Goal: Find specific page/section

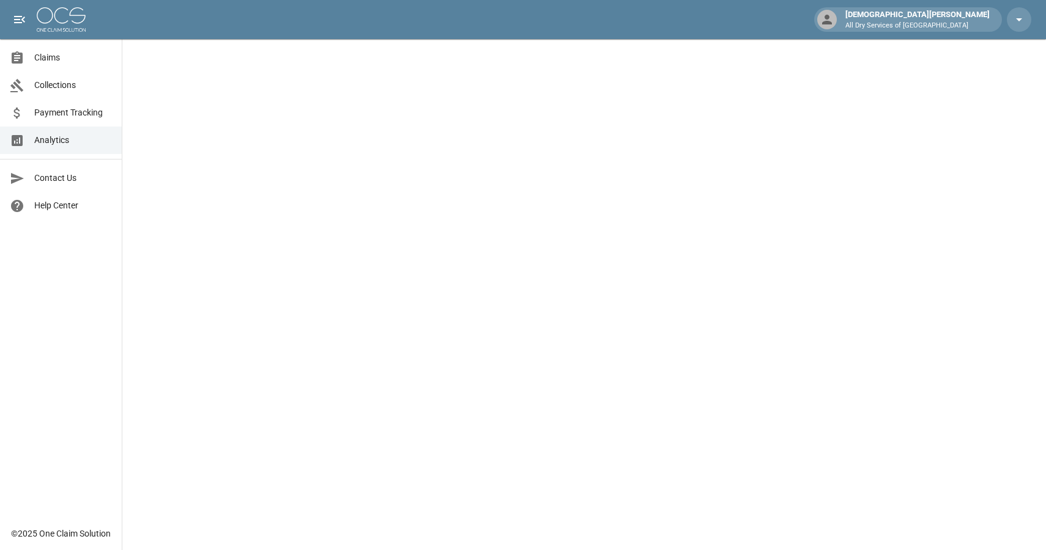
click at [45, 56] on span "Claims" at bounding box center [73, 57] width 78 height 13
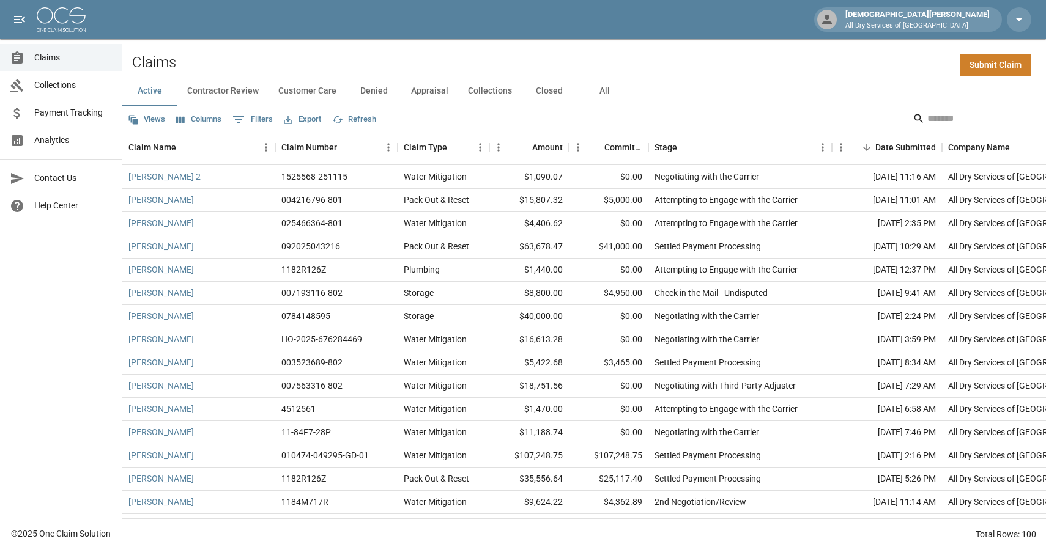
scroll to position [1971, 0]
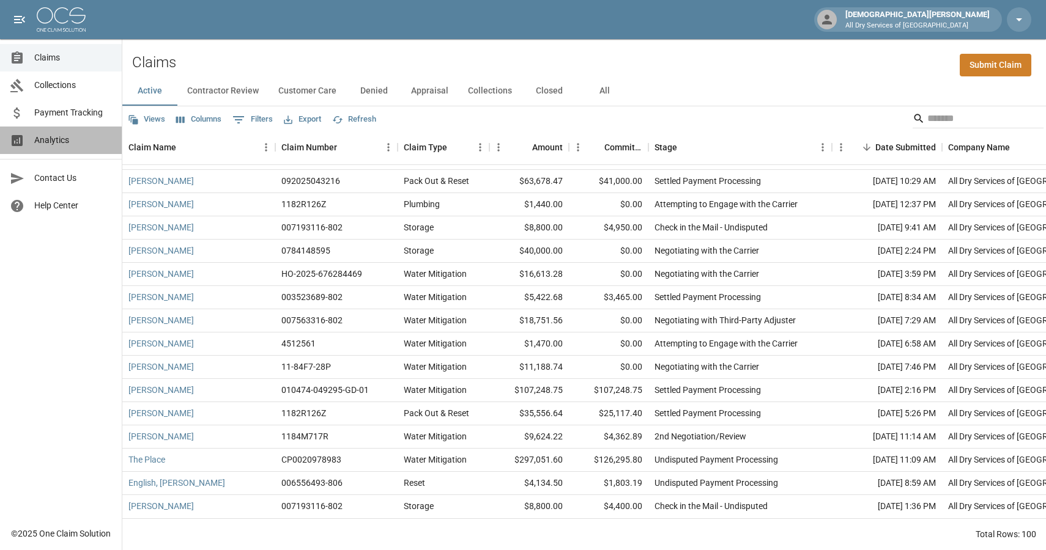
click at [69, 146] on span "Analytics" at bounding box center [73, 140] width 78 height 13
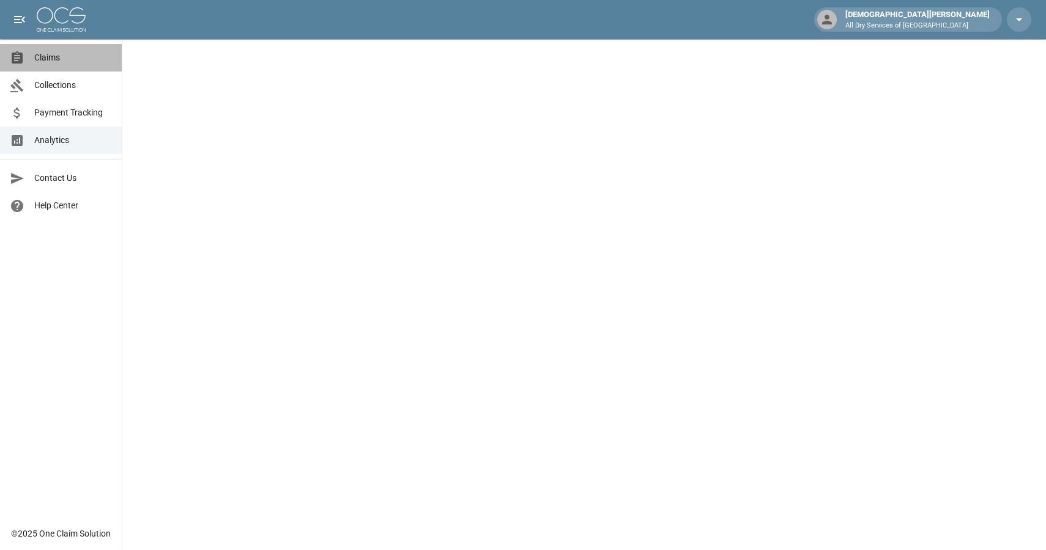
click at [89, 61] on span "Claims" at bounding box center [73, 57] width 78 height 13
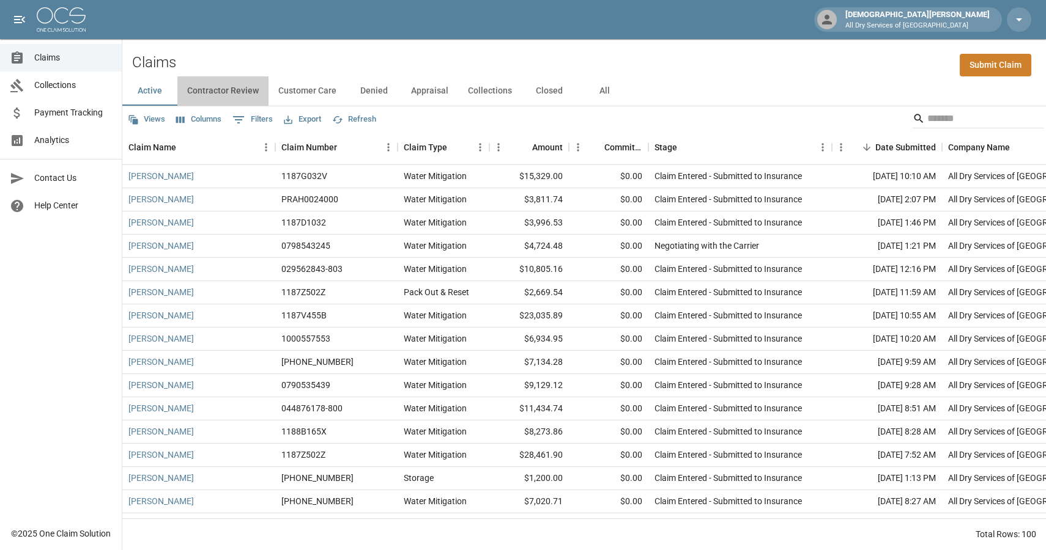
click at [213, 92] on button "Contractor Review" at bounding box center [222, 90] width 91 height 29
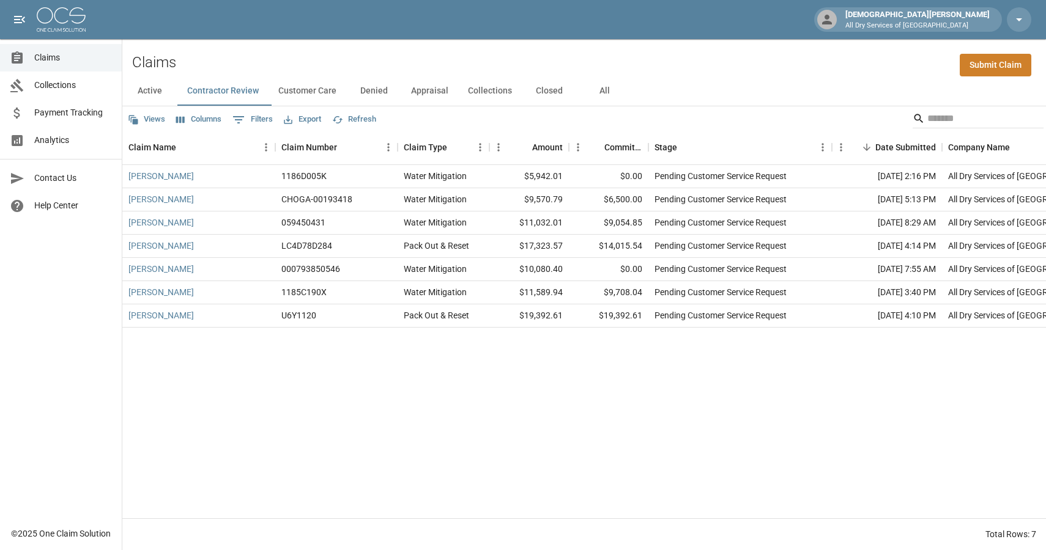
click at [295, 95] on button "Customer Care" at bounding box center [308, 90] width 78 height 29
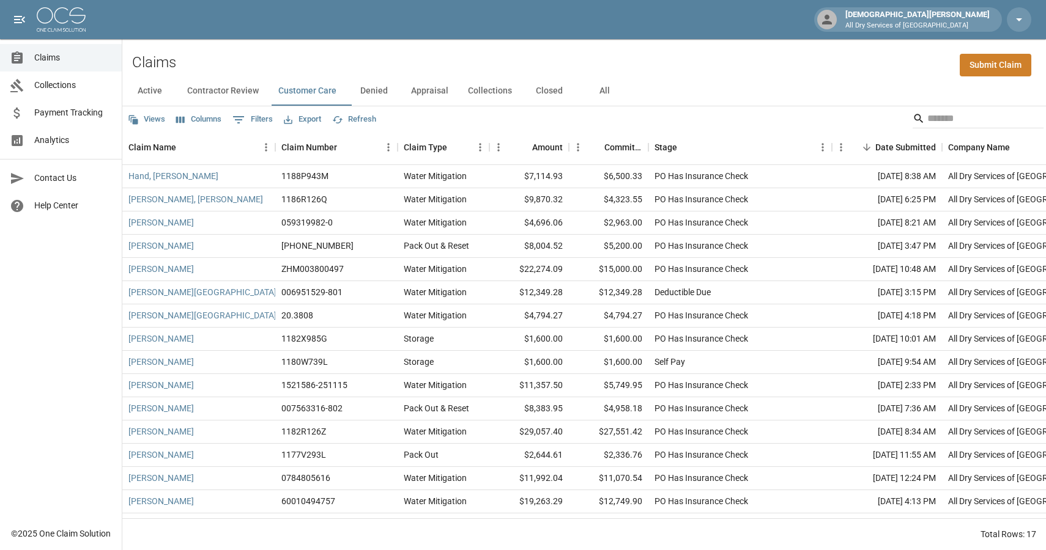
click at [80, 76] on link "Collections" at bounding box center [61, 86] width 122 height 28
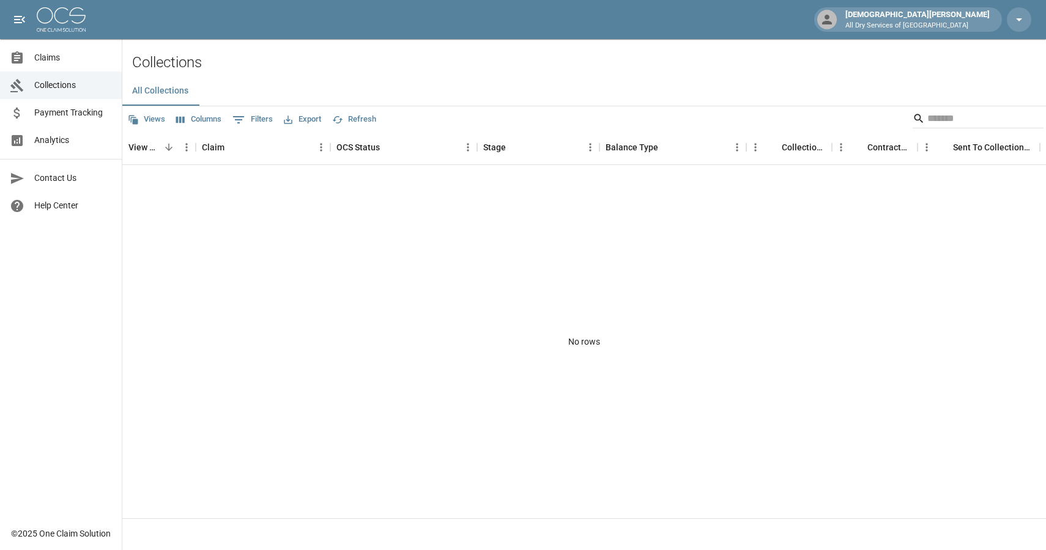
click at [71, 57] on span "Claims" at bounding box center [73, 57] width 78 height 13
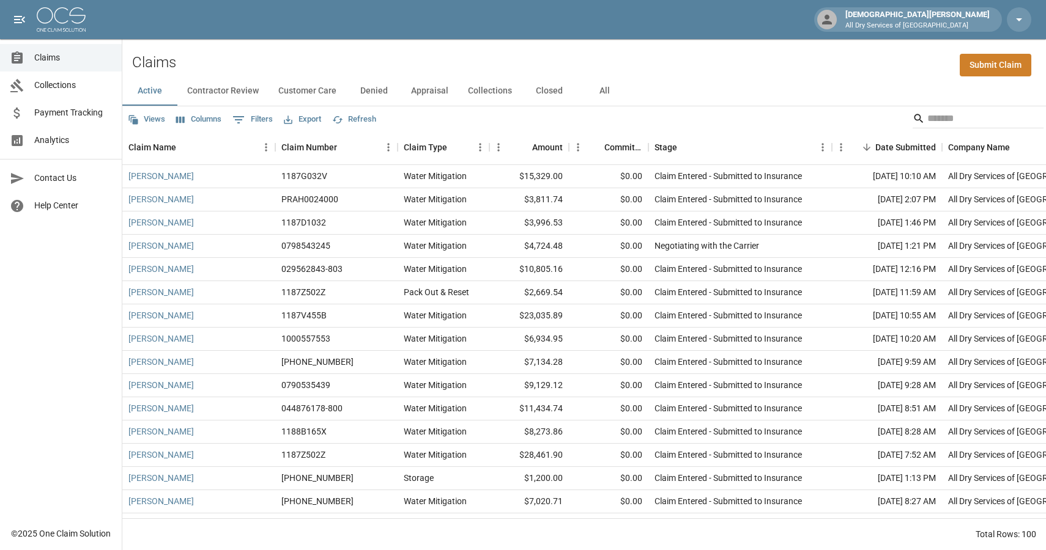
click at [66, 148] on link "Analytics" at bounding box center [61, 141] width 122 height 28
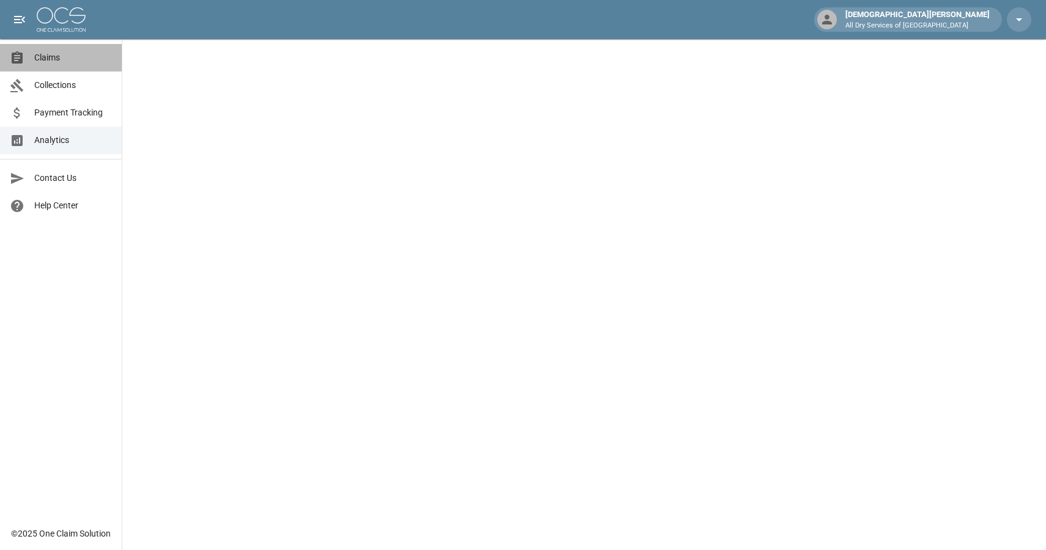
click at [57, 66] on link "Claims" at bounding box center [61, 58] width 122 height 28
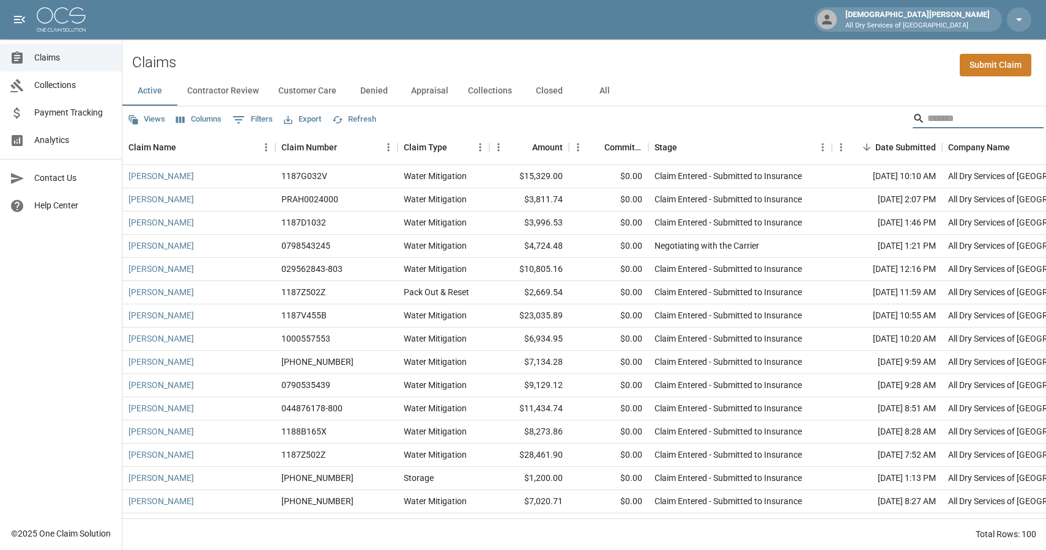
click at [927, 123] on input "Search" at bounding box center [976, 119] width 98 height 20
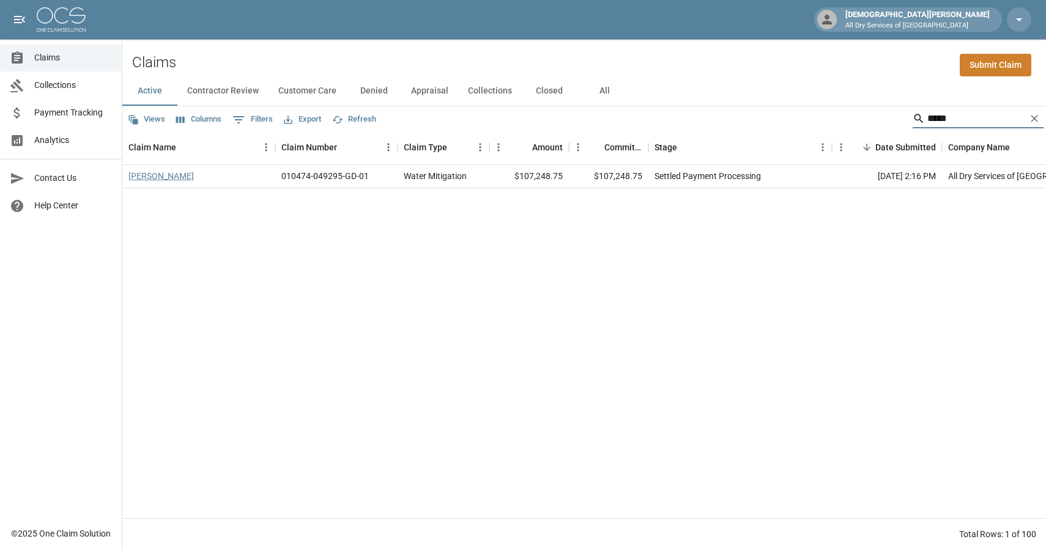
type input "*****"
click at [174, 181] on link "[PERSON_NAME]" at bounding box center [160, 176] width 65 height 12
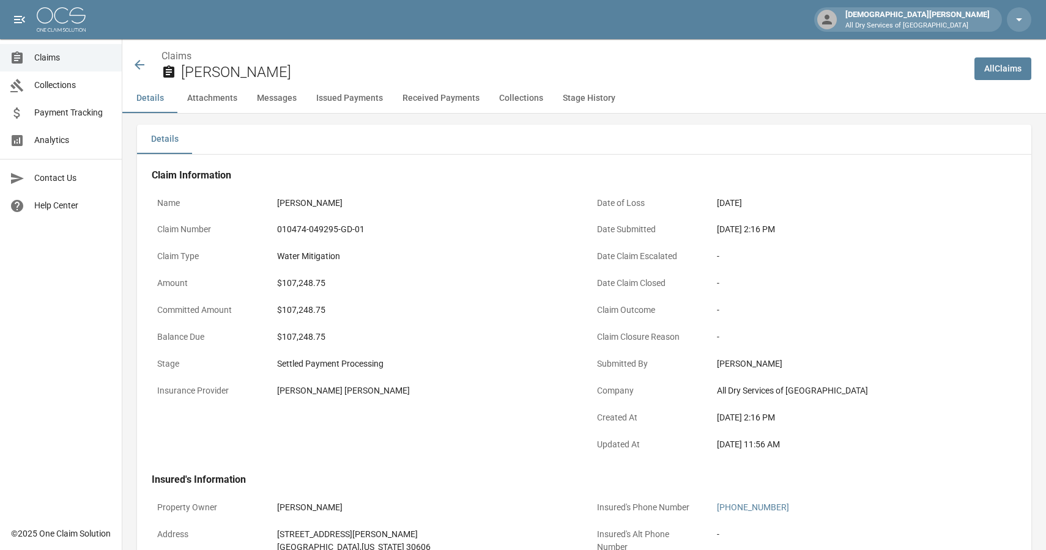
scroll to position [7, 0]
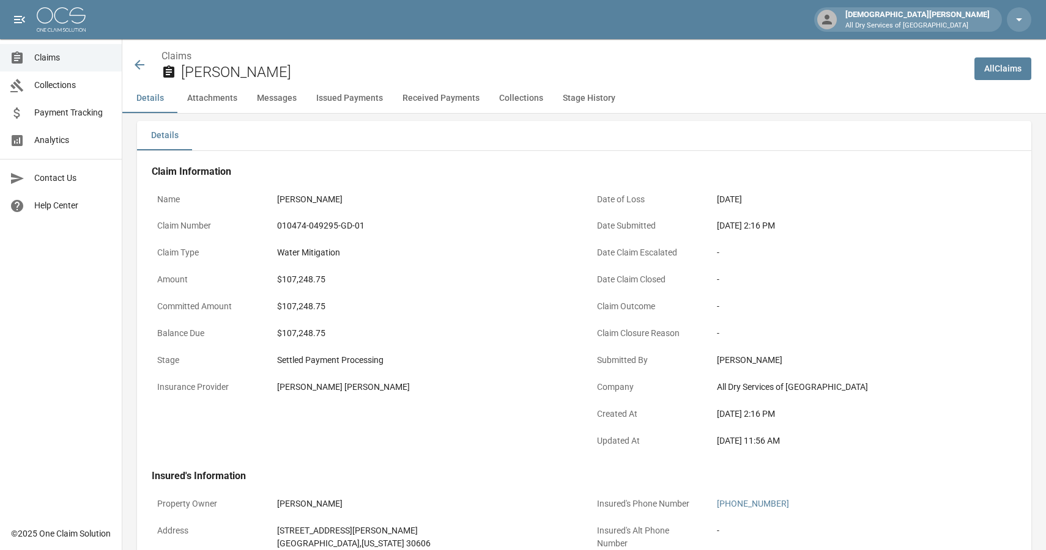
click at [48, 49] on link "Claims" at bounding box center [61, 58] width 122 height 28
